Goal: Information Seeking & Learning: Check status

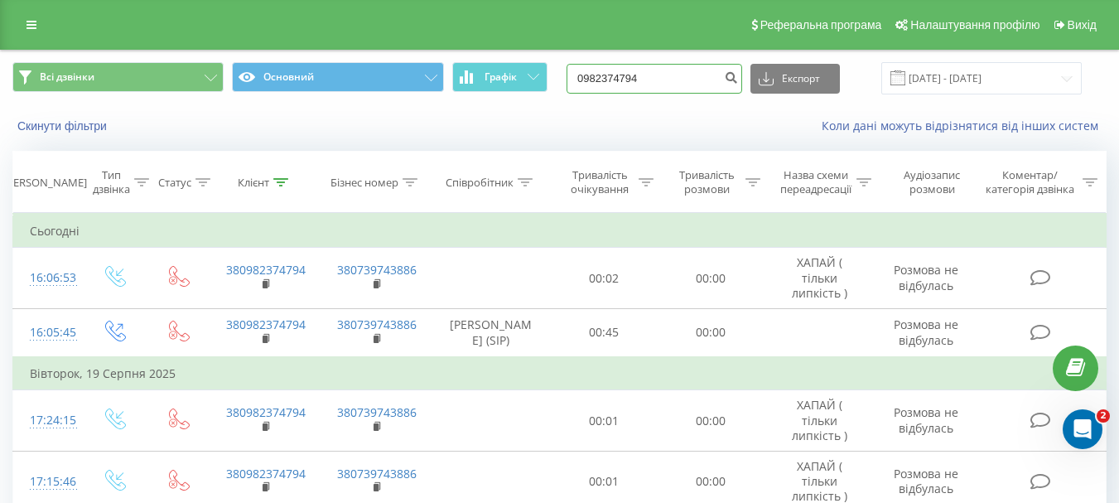
click at [693, 80] on input "0982374794" at bounding box center [655, 79] width 176 height 30
paste input "(50) 281 41 0"
click at [656, 72] on input "0 (50) 281 41 04" at bounding box center [655, 79] width 176 height 30
click at [683, 77] on input "0502814104" at bounding box center [655, 79] width 176 height 30
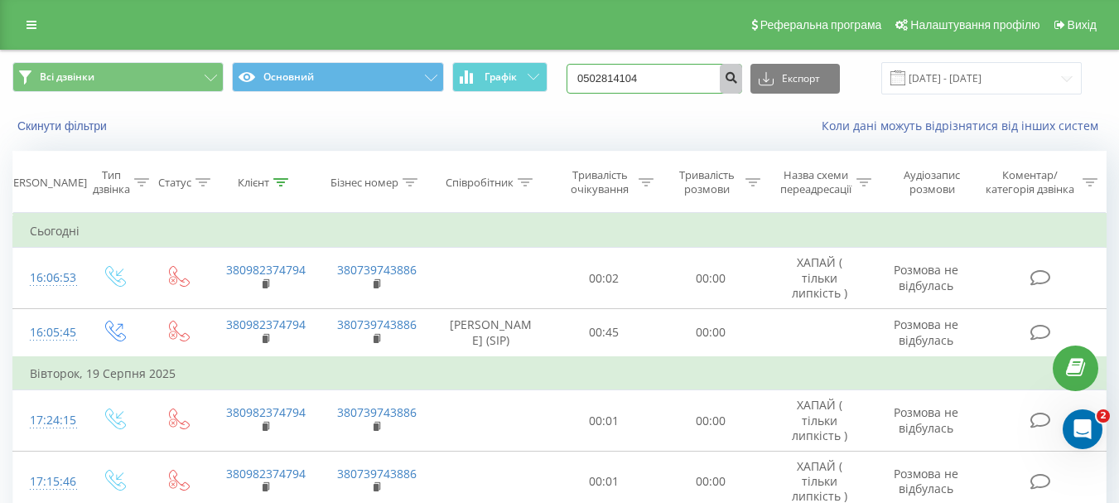
type input "0502814104"
click at [738, 75] on icon "submit" at bounding box center [731, 75] width 14 height 10
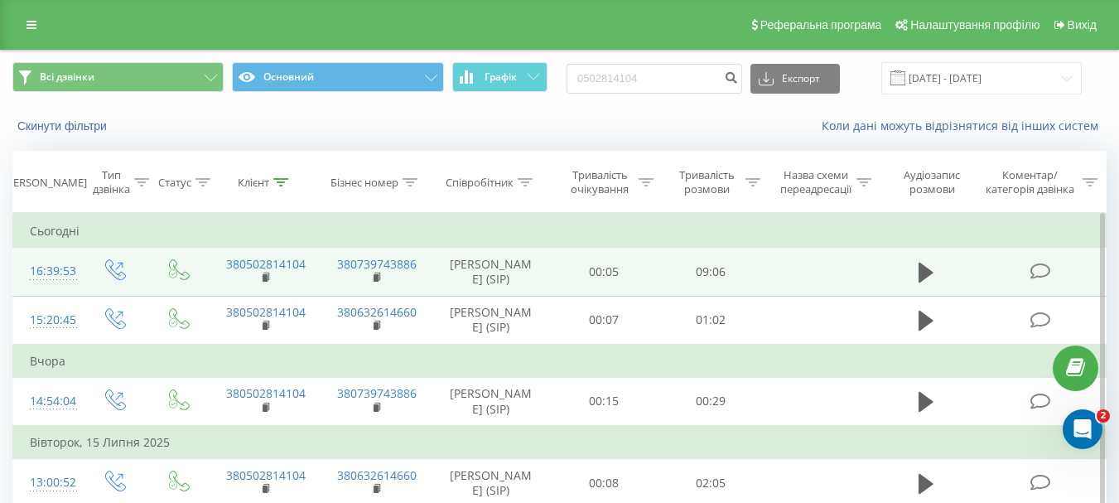
click at [1042, 268] on icon at bounding box center [1040, 271] width 21 height 17
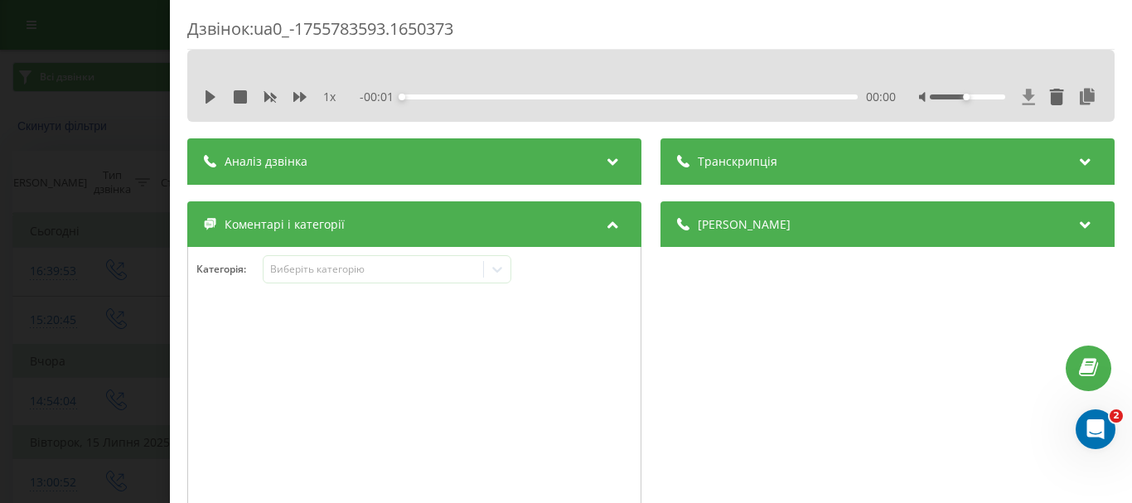
click at [1021, 99] on icon at bounding box center [1028, 97] width 14 height 17
